Goal: Information Seeking & Learning: Get advice/opinions

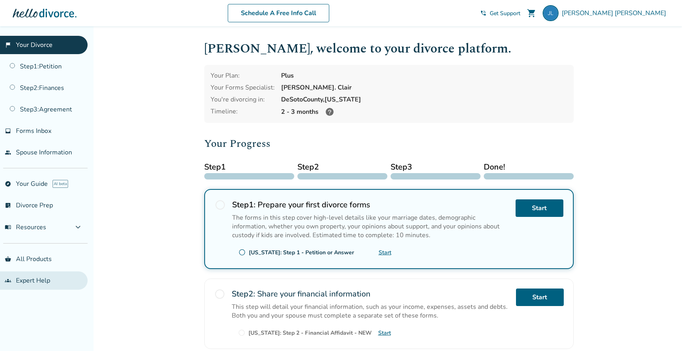
click at [28, 275] on link "groups Expert Help" at bounding box center [44, 280] width 88 height 18
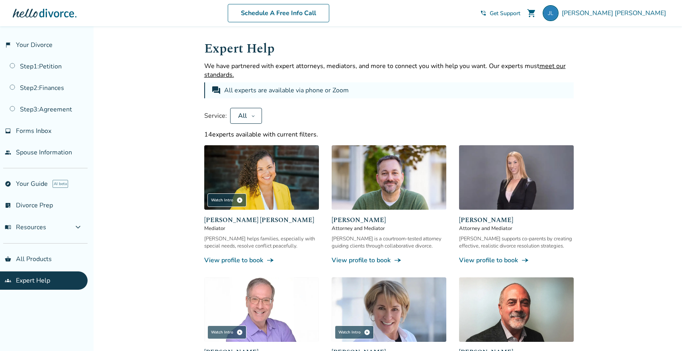
click at [296, 170] on img at bounding box center [261, 177] width 115 height 64
click at [253, 217] on span "[PERSON_NAME] [PERSON_NAME]" at bounding box center [261, 220] width 115 height 10
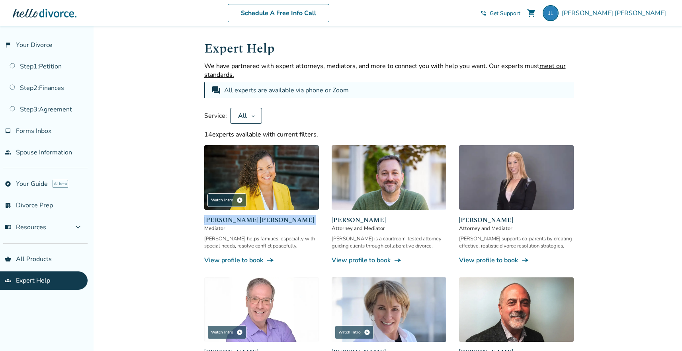
click at [253, 218] on span "[PERSON_NAME] [PERSON_NAME]" at bounding box center [261, 220] width 115 height 10
click at [232, 240] on div "[PERSON_NAME] helps families, especially with special needs, resolve conflict p…" at bounding box center [261, 242] width 115 height 14
click at [254, 215] on span "[PERSON_NAME] [PERSON_NAME]" at bounding box center [261, 220] width 115 height 10
click at [388, 217] on span "[PERSON_NAME]" at bounding box center [388, 220] width 115 height 10
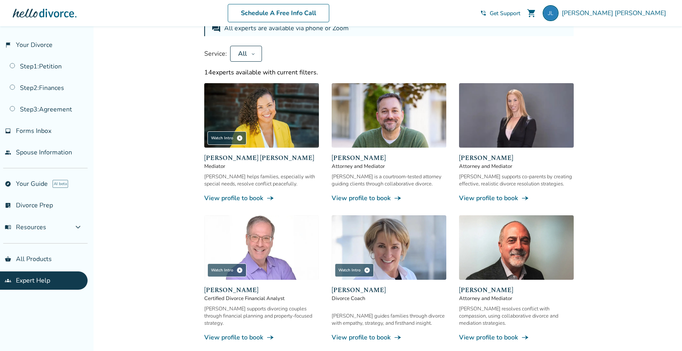
scroll to position [111, 0]
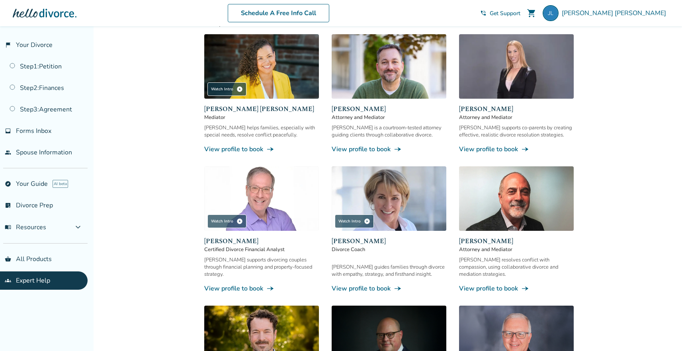
click at [487, 119] on span "Attorney and Mediator" at bounding box center [516, 117] width 115 height 7
click at [488, 117] on span "Attorney and Mediator" at bounding box center [516, 117] width 115 height 7
click at [489, 114] on span "Attorney and Mediator" at bounding box center [516, 117] width 115 height 7
click at [473, 243] on span "[PERSON_NAME]" at bounding box center [516, 241] width 115 height 10
click at [207, 247] on span "Certified Divorce Financial Analyst" at bounding box center [261, 249] width 115 height 7
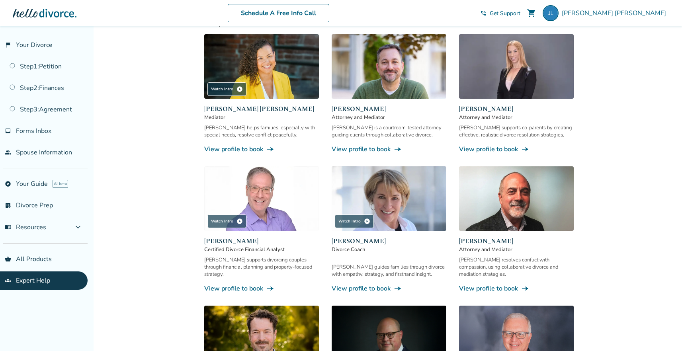
click at [188, 252] on div "Added to cart Expert Help We have partnered with expert attorneys, mediators, a…" at bounding box center [341, 343] width 682 height 857
click at [238, 233] on div "Watch Intro play_circle [PERSON_NAME] Certified Divorce Financial Analyst [PERS…" at bounding box center [261, 229] width 115 height 127
click at [360, 242] on span "[PERSON_NAME]" at bounding box center [388, 241] width 115 height 10
click at [505, 250] on span "Attorney and Mediator" at bounding box center [516, 249] width 115 height 7
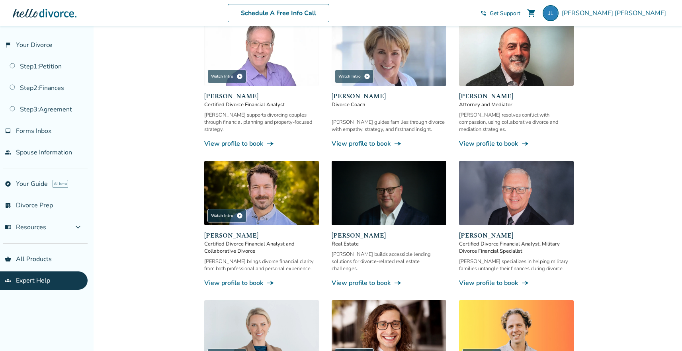
scroll to position [263, 0]
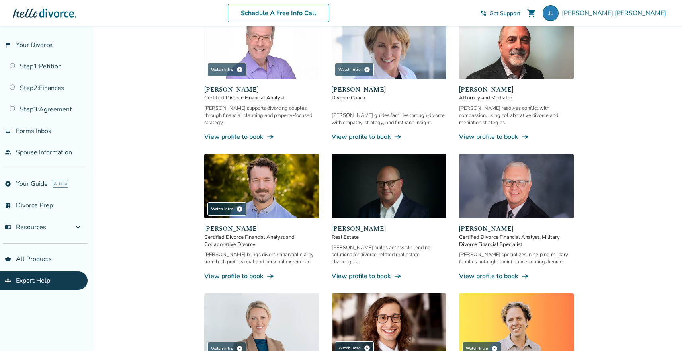
click at [477, 234] on span "Certified Divorce Financial Analyst, Military Divorce Financial Specialist" at bounding box center [516, 241] width 115 height 14
click at [231, 224] on span "[PERSON_NAME]" at bounding box center [261, 229] width 115 height 10
